Goal: Task Accomplishment & Management: Use online tool/utility

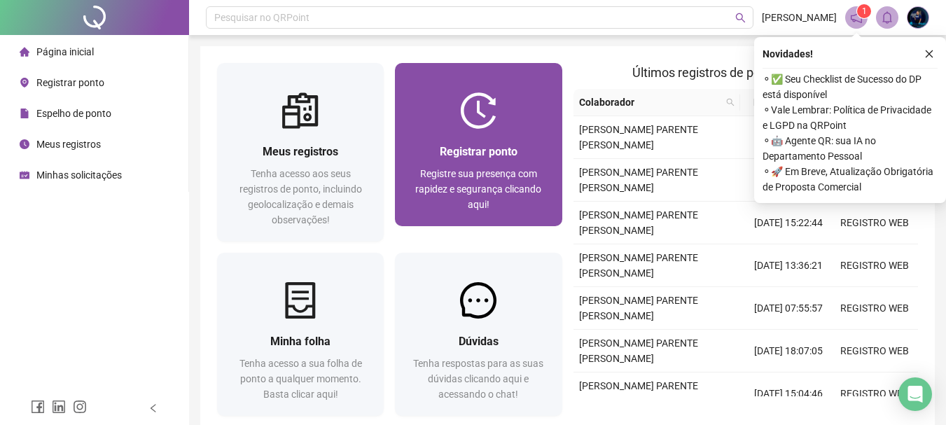
click at [448, 128] on div at bounding box center [478, 110] width 167 height 36
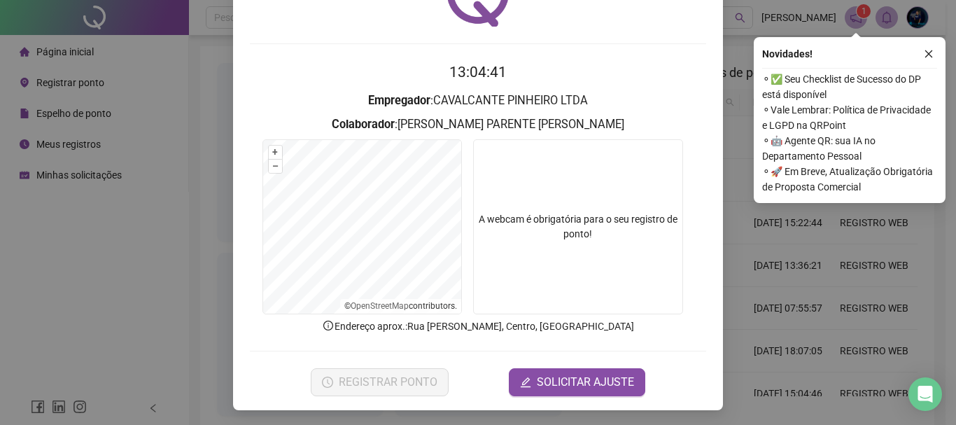
scroll to position [91, 0]
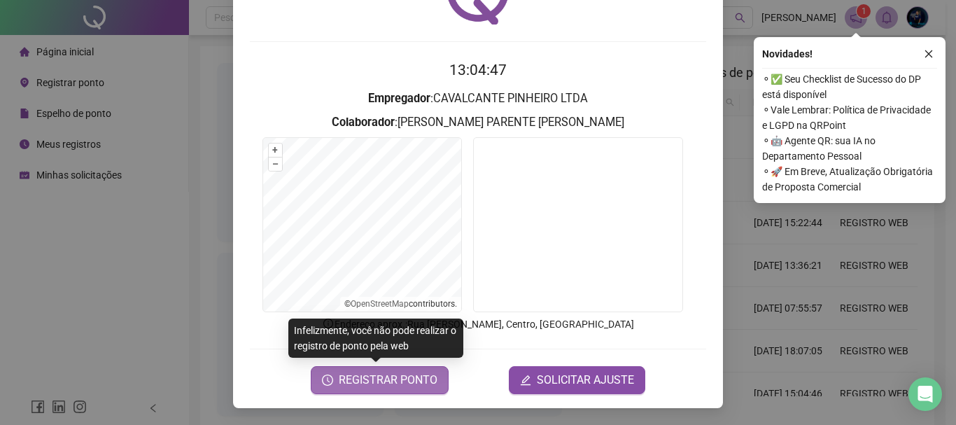
click at [405, 381] on span "REGISTRAR PONTO" at bounding box center [388, 380] width 99 height 17
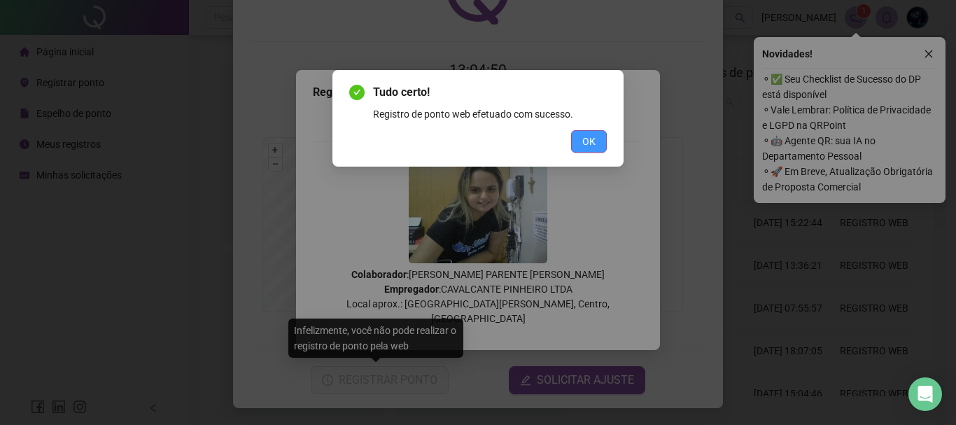
click at [586, 147] on span "OK" at bounding box center [588, 141] width 13 height 15
